Goal: Communication & Community: Answer question/provide support

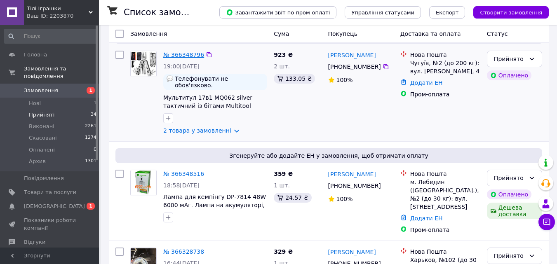
scroll to position [124, 0]
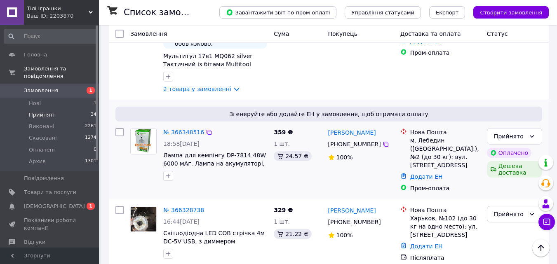
drag, startPoint x: 206, startPoint y: 126, endPoint x: 211, endPoint y: 133, distance: 9.5
click at [206, 129] on icon at bounding box center [209, 132] width 7 height 7
drag, startPoint x: 429, startPoint y: 133, endPoint x: 439, endPoint y: 135, distance: 10.0
click at [439, 136] on div "м. Лебедин ([GEOGRAPHIC_DATA].), №2 (до 30 кг): вул. [STREET_ADDRESS]" at bounding box center [445, 152] width 70 height 33
copy div "м. Лебедин"
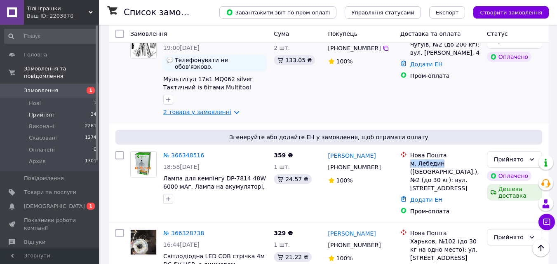
scroll to position [82, 0]
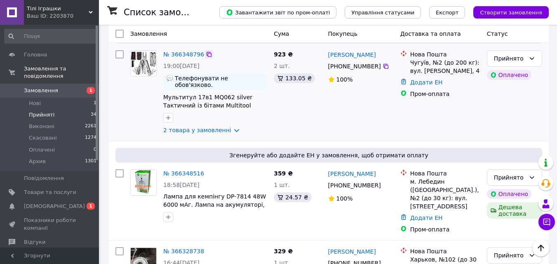
click at [206, 54] on icon at bounding box center [209, 54] width 7 height 7
drag, startPoint x: 411, startPoint y: 63, endPoint x: 424, endPoint y: 63, distance: 13.6
click at [424, 63] on div "Чугуїв, №2 (до 200 кг): вул. [PERSON_NAME], 4" at bounding box center [445, 67] width 70 height 16
copy div "Чугуїв"
click at [226, 127] on link "2 товара у замовленні" at bounding box center [197, 130] width 68 height 7
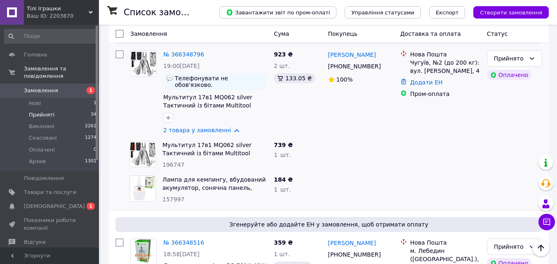
click at [37, 111] on span "Прийняті" at bounding box center [42, 114] width 26 height 7
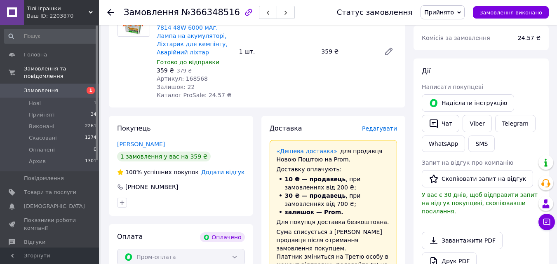
scroll to position [330, 0]
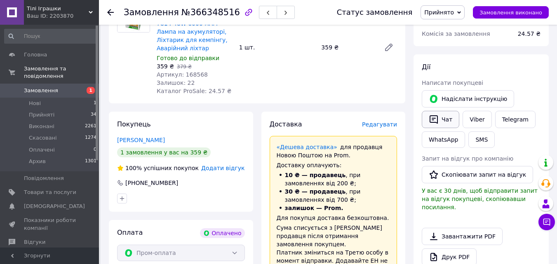
click at [444, 112] on button "Чат" at bounding box center [439, 119] width 37 height 17
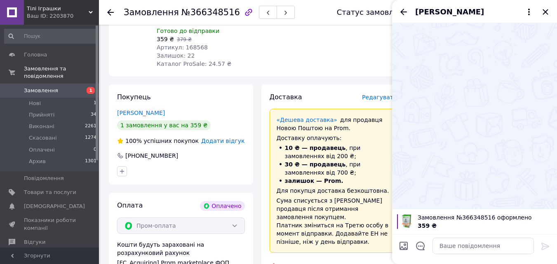
scroll to position [371, 0]
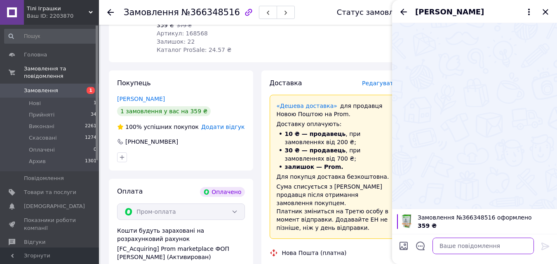
paste textarea "Доброго дня! Замовлення прийнято, відправка буде завтра. Дякуємо!"
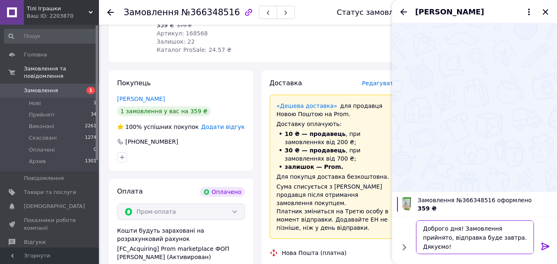
drag, startPoint x: 457, startPoint y: 228, endPoint x: 448, endPoint y: 227, distance: 8.3
click at [448, 227] on textarea "Доброго дня! Замовлення прийнято, відправка буде завтра. Дякуємо!" at bounding box center [475, 237] width 118 height 34
drag, startPoint x: 423, startPoint y: 230, endPoint x: 456, endPoint y: 247, distance: 37.2
click at [456, 247] on textarea "Доброго вечора! Замовлення прийнято, відправка буде завтра. Дякуємо!" at bounding box center [475, 237] width 118 height 34
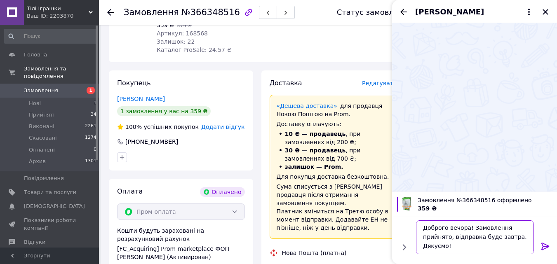
type textarea "Доброго вечора! Замовлення прийнято, відправка буде завтра. Дякуємо!"
click at [546, 243] on icon at bounding box center [545, 246] width 10 height 10
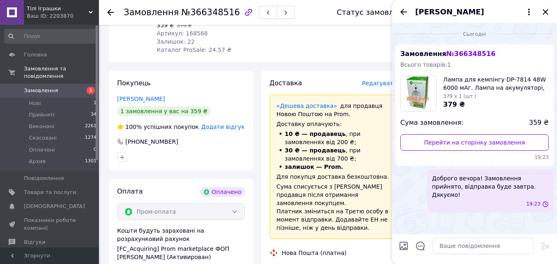
scroll to position [0, 0]
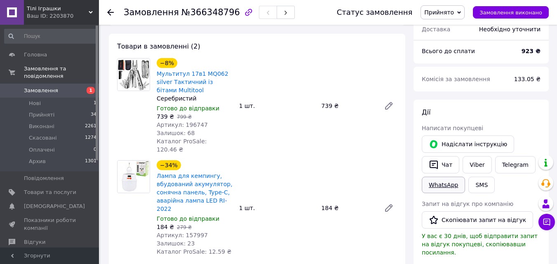
scroll to position [288, 0]
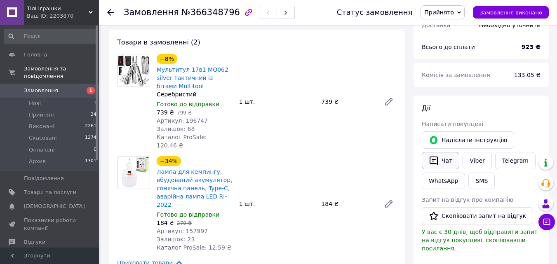
click at [438, 156] on icon "button" at bounding box center [433, 161] width 10 height 10
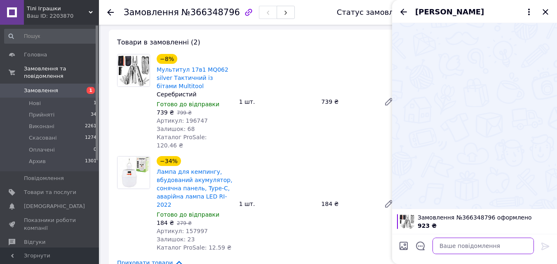
paste textarea "Доброго вечора! Замовлення прийнято, відправка буде завтра. Дякуємо!"
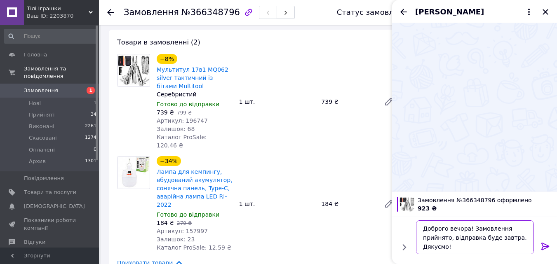
type textarea "Доброго вечора! Замовлення прийнято, відправка буде завтра. Дякуємо!"
click at [543, 247] on icon at bounding box center [545, 246] width 10 height 10
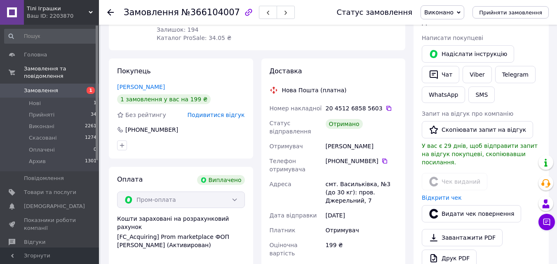
scroll to position [124, 0]
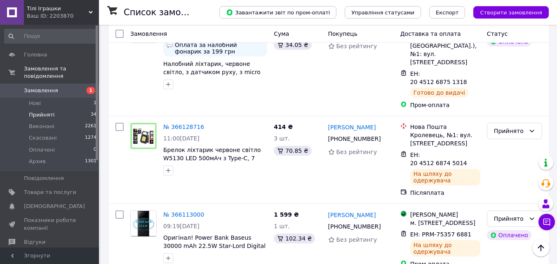
scroll to position [1566, 0]
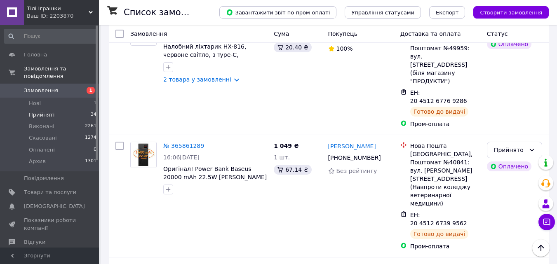
scroll to position [1091, 0]
